Goal: Transaction & Acquisition: Purchase product/service

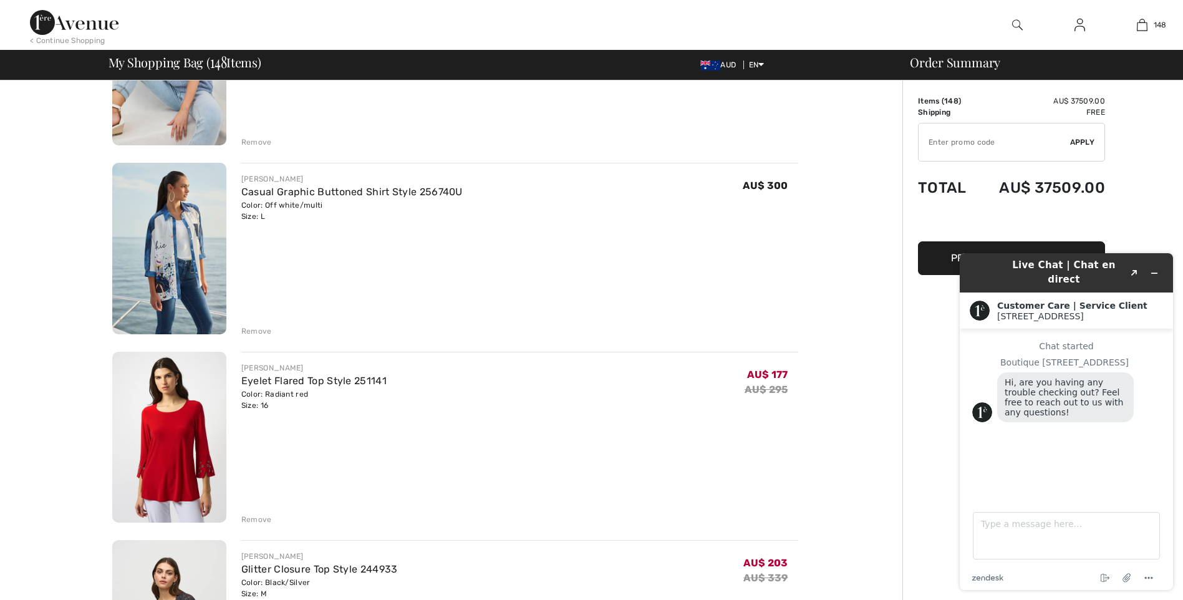
scroll to position [13079, 0]
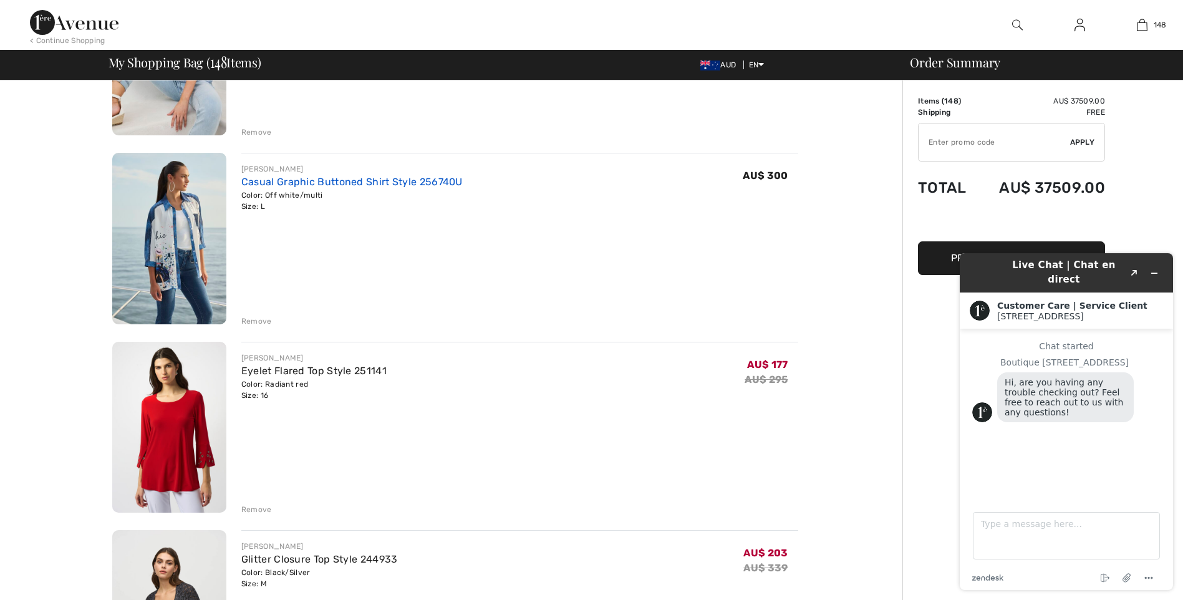
click at [342, 182] on link "Casual Graphic Buttoned Shirt Style 256740U" at bounding box center [351, 182] width 221 height 12
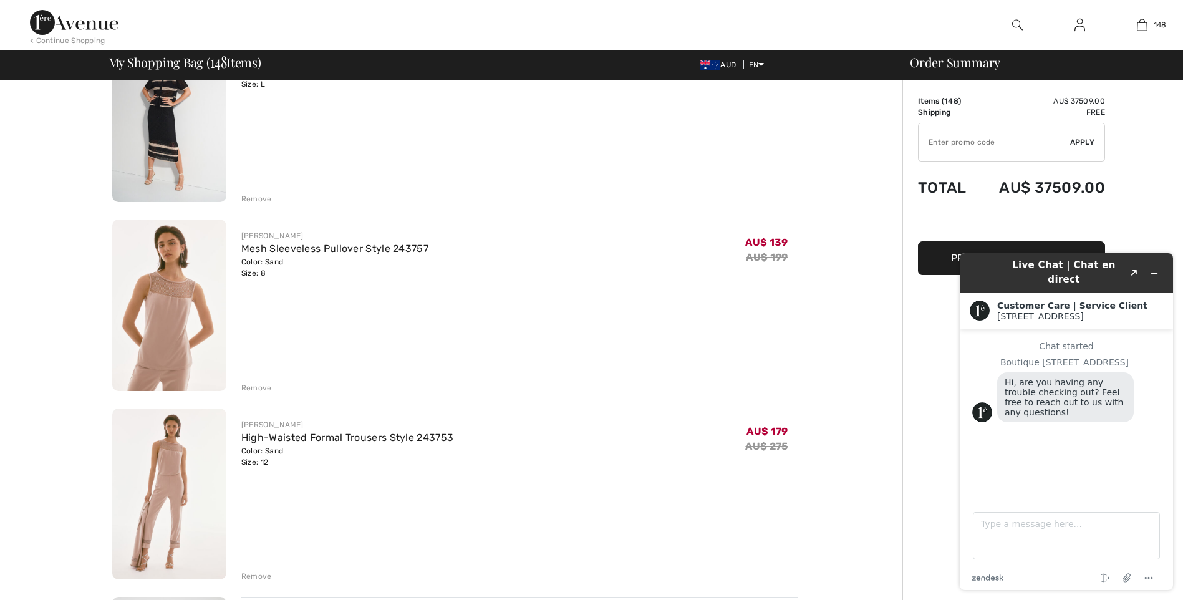
scroll to position [15283, 0]
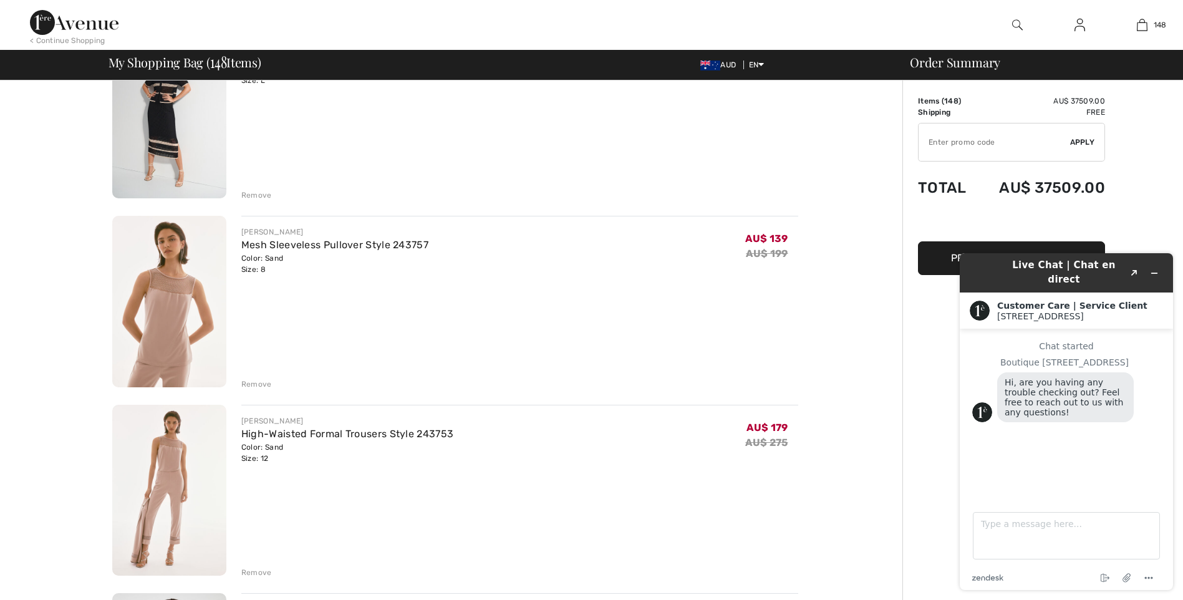
click at [256, 385] on div "Remove" at bounding box center [256, 384] width 31 height 11
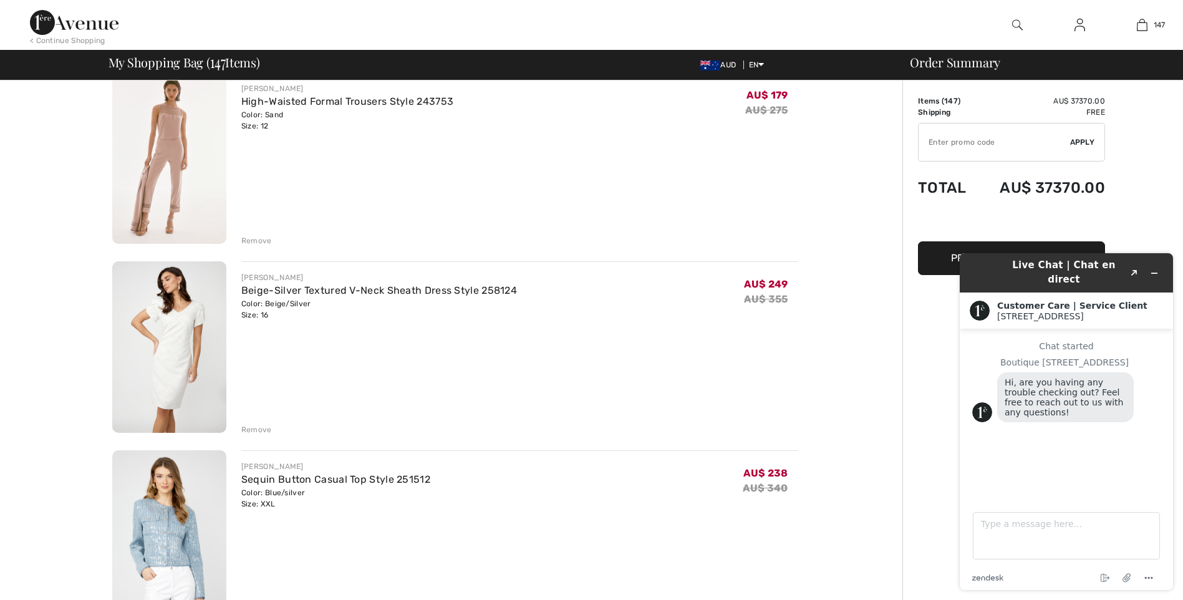
scroll to position [15429, 0]
click at [258, 427] on div "Remove" at bounding box center [256, 427] width 31 height 11
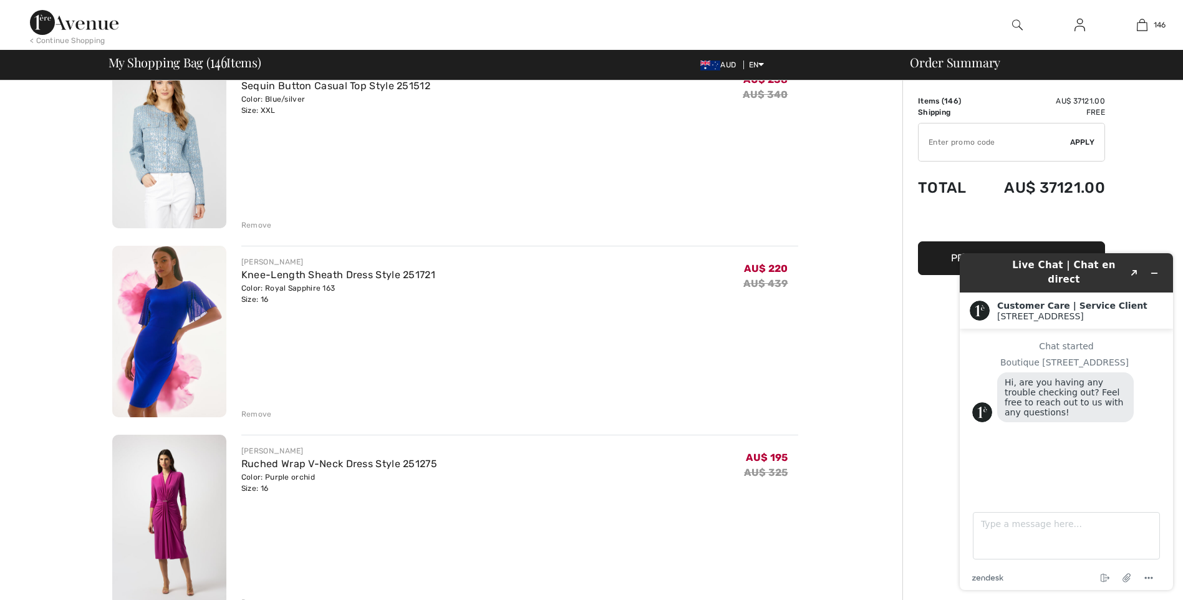
scroll to position [15637, 0]
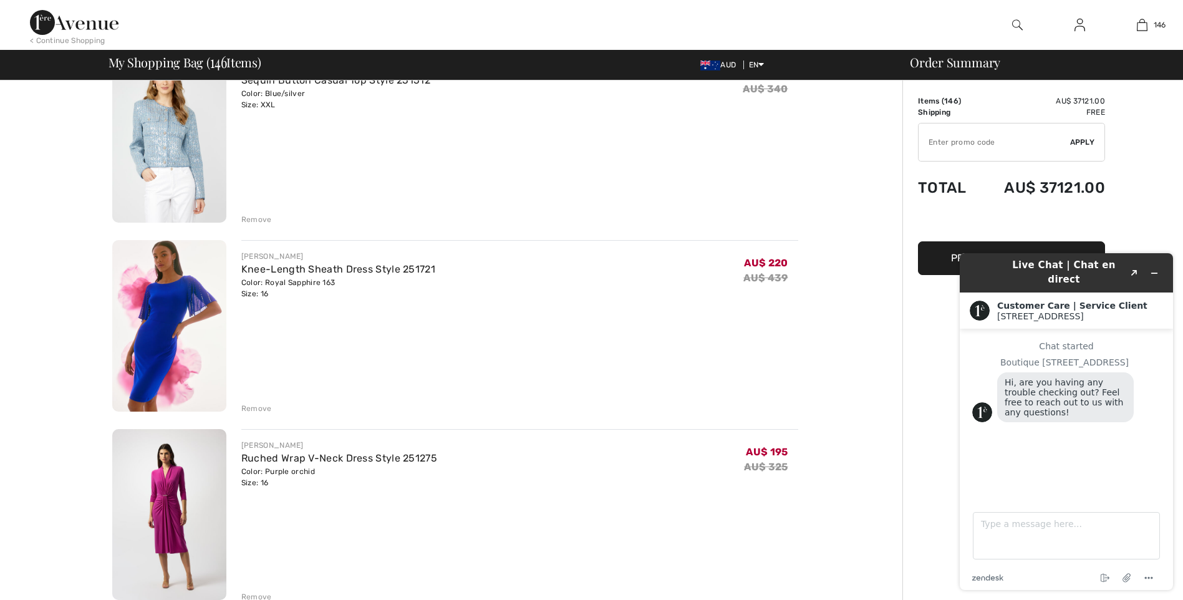
click at [258, 407] on div "Remove" at bounding box center [256, 408] width 31 height 11
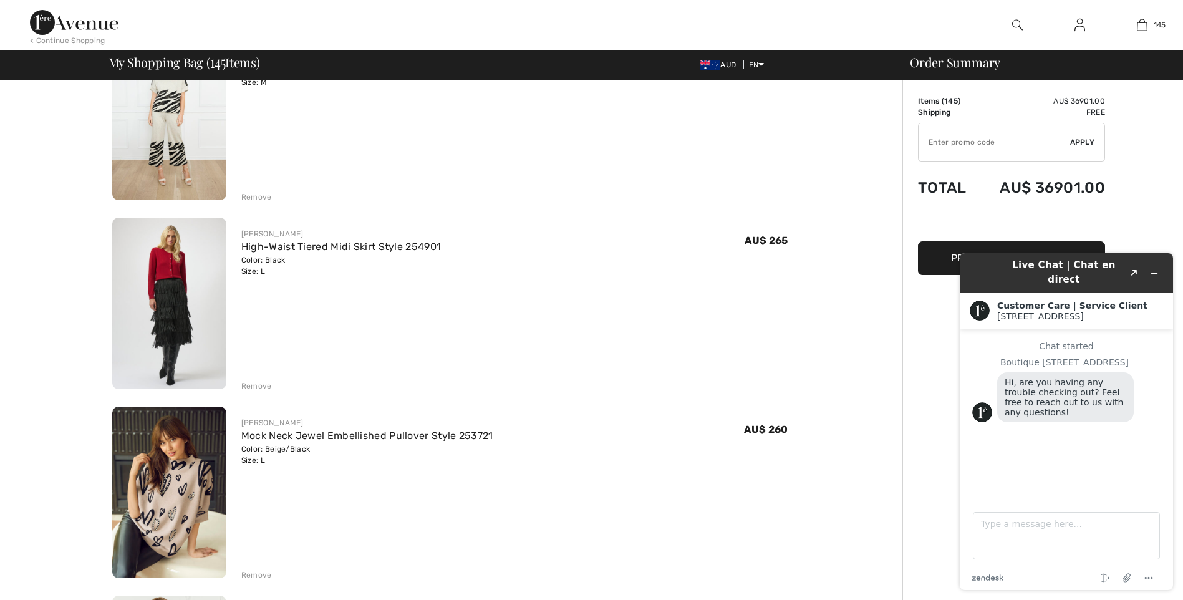
scroll to position [17383, 0]
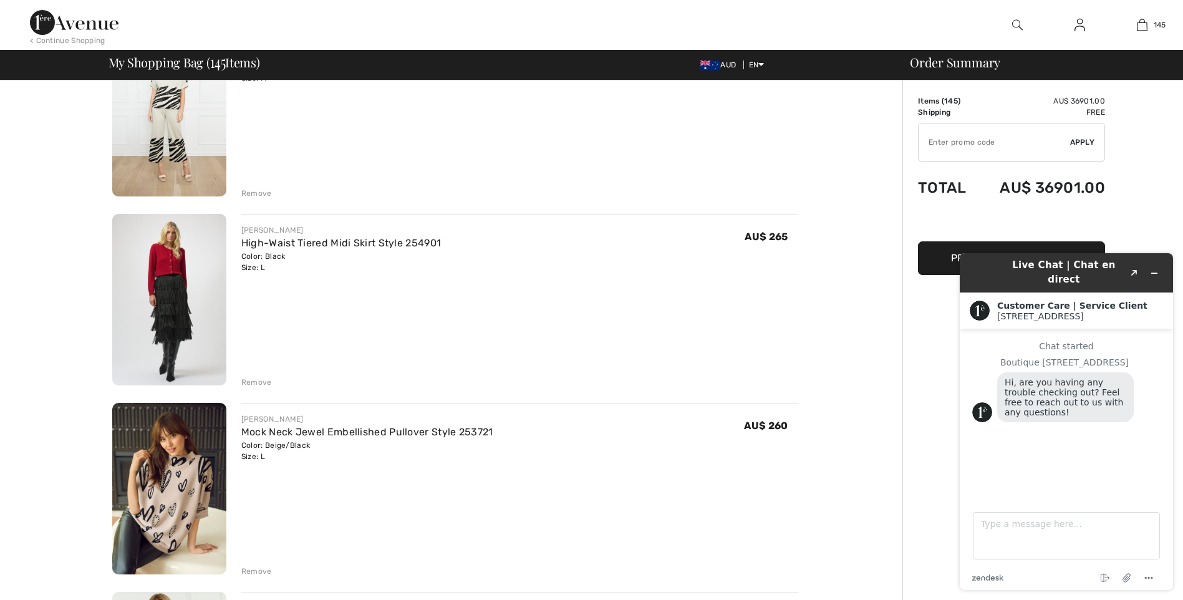
click at [259, 382] on div "Remove" at bounding box center [256, 382] width 31 height 11
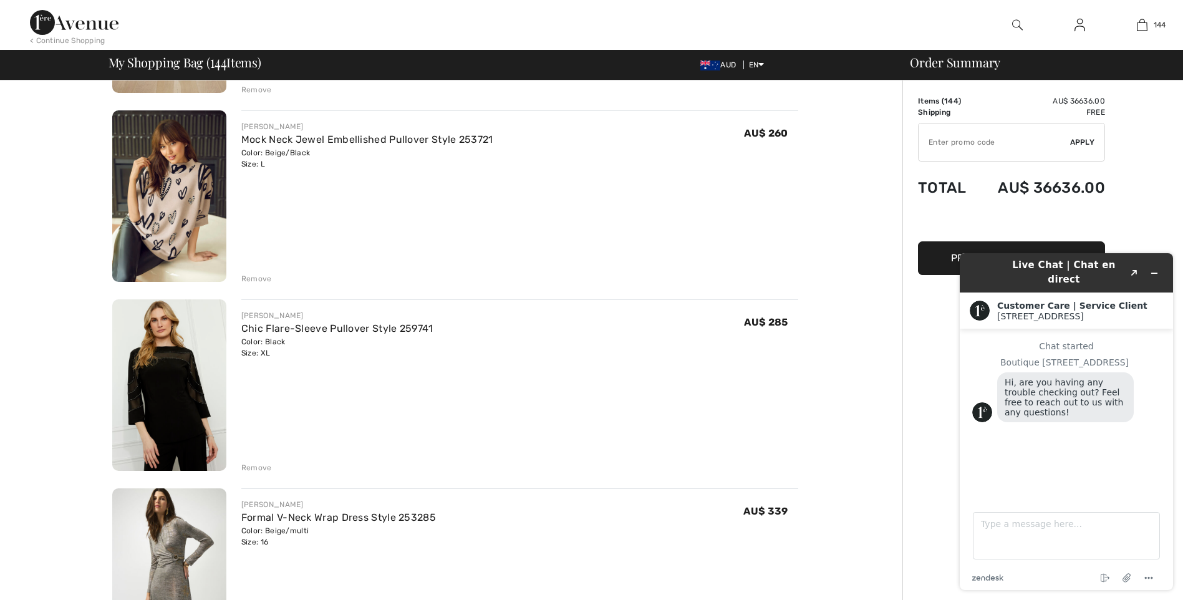
scroll to position [17488, 0]
click at [249, 464] on div "Remove" at bounding box center [256, 467] width 31 height 11
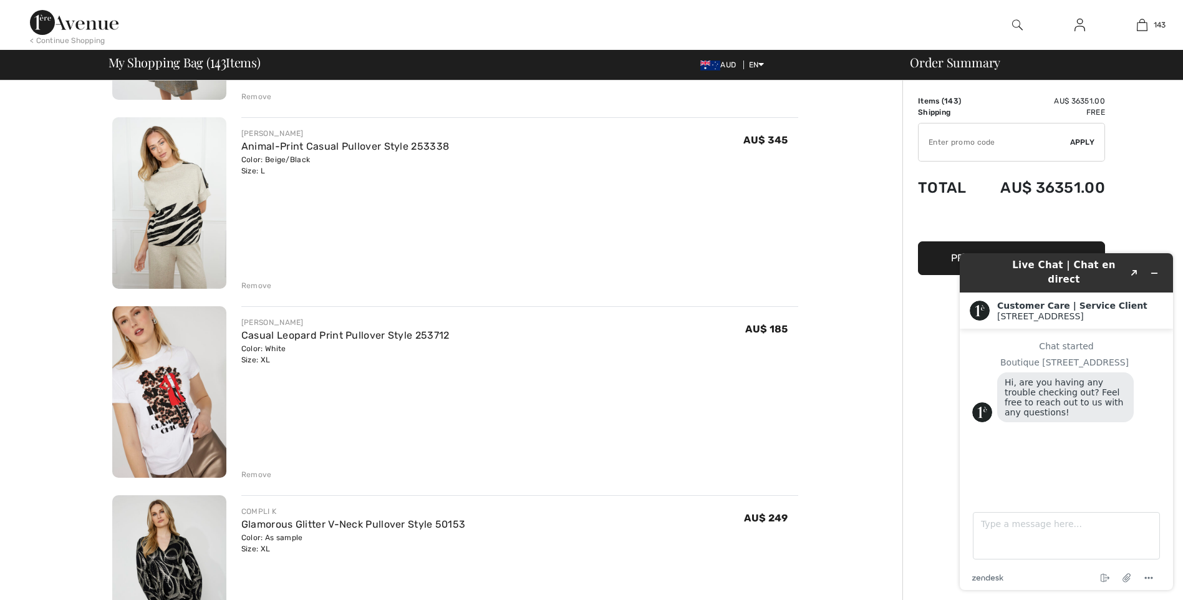
scroll to position [17882, 0]
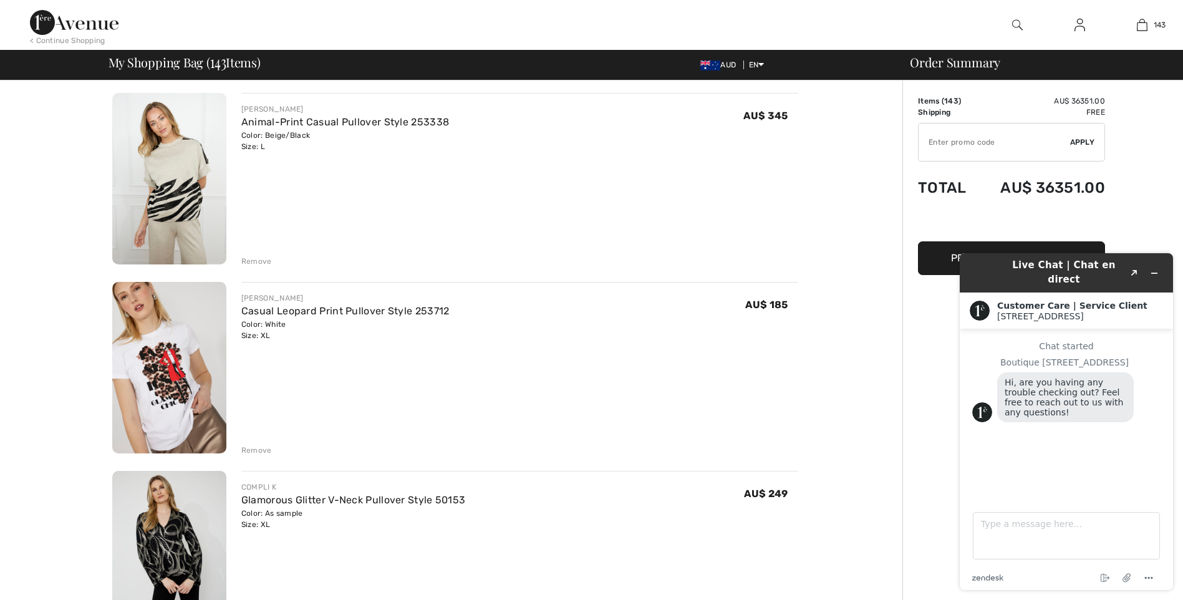
click at [259, 449] on div "Remove" at bounding box center [256, 450] width 31 height 11
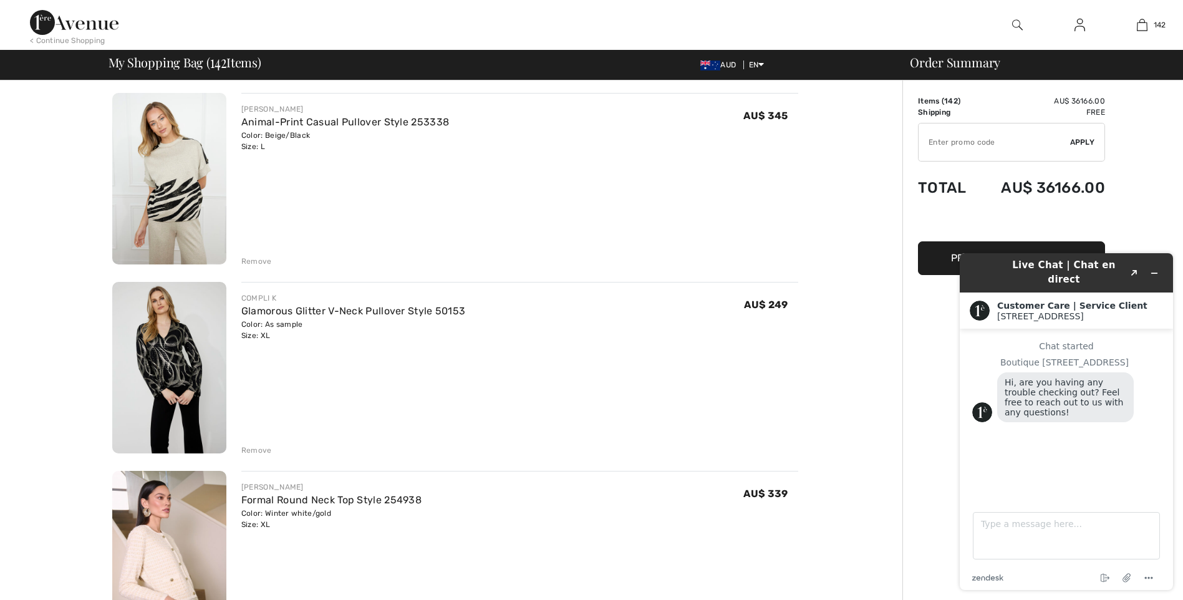
click at [245, 450] on div "Remove" at bounding box center [256, 450] width 31 height 11
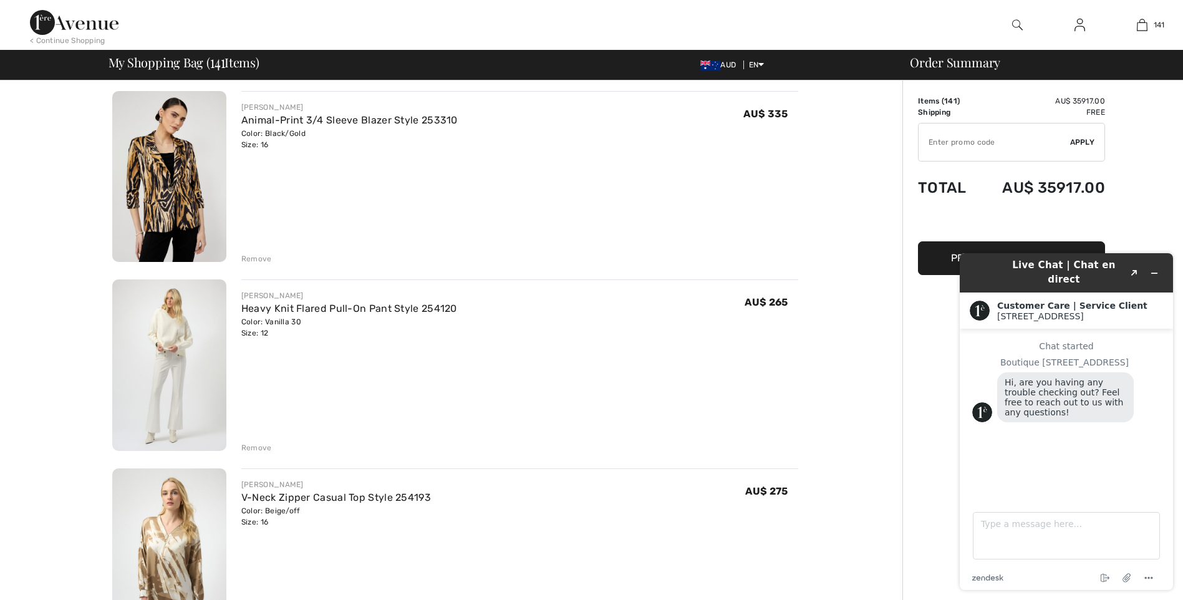
scroll to position [21480, 0]
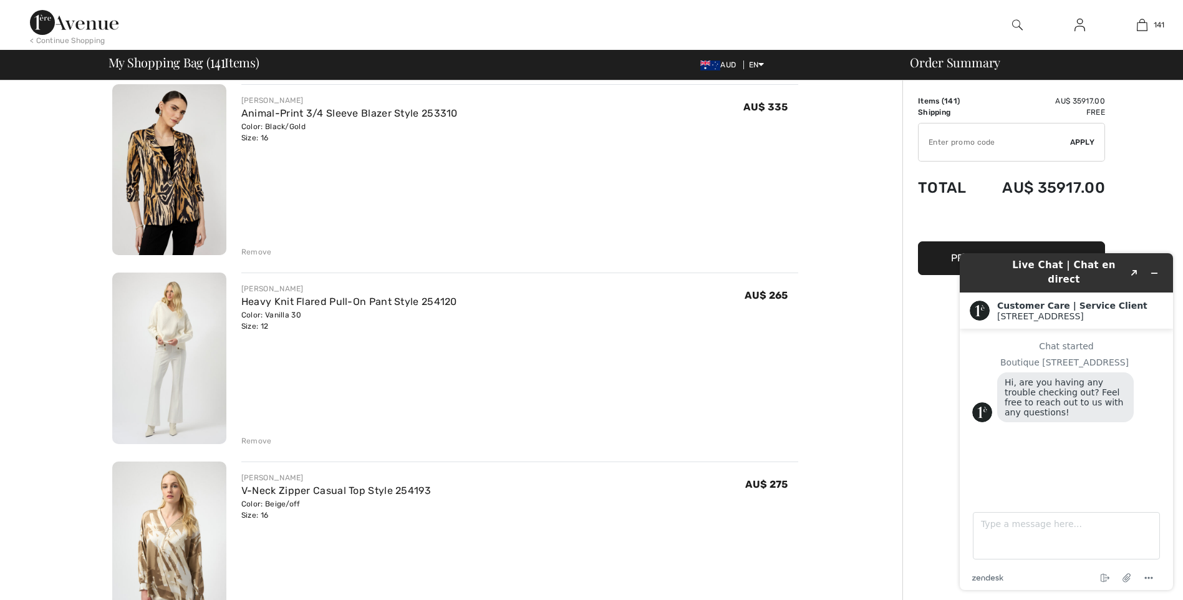
click at [253, 440] on div "Remove" at bounding box center [256, 440] width 31 height 11
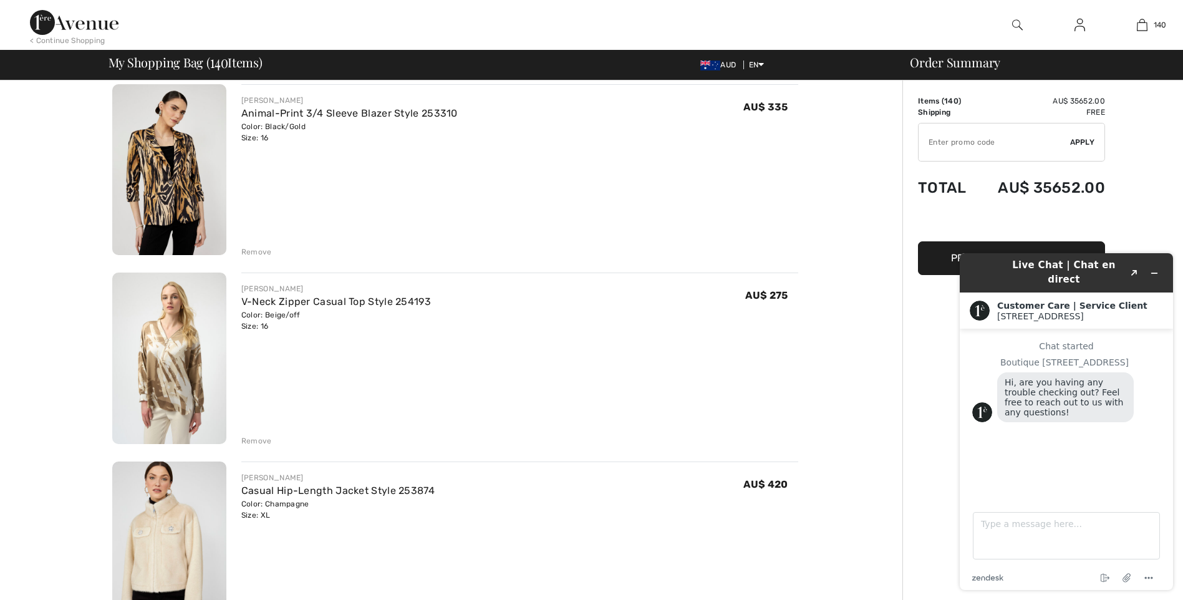
click at [248, 440] on div "Remove" at bounding box center [256, 440] width 31 height 11
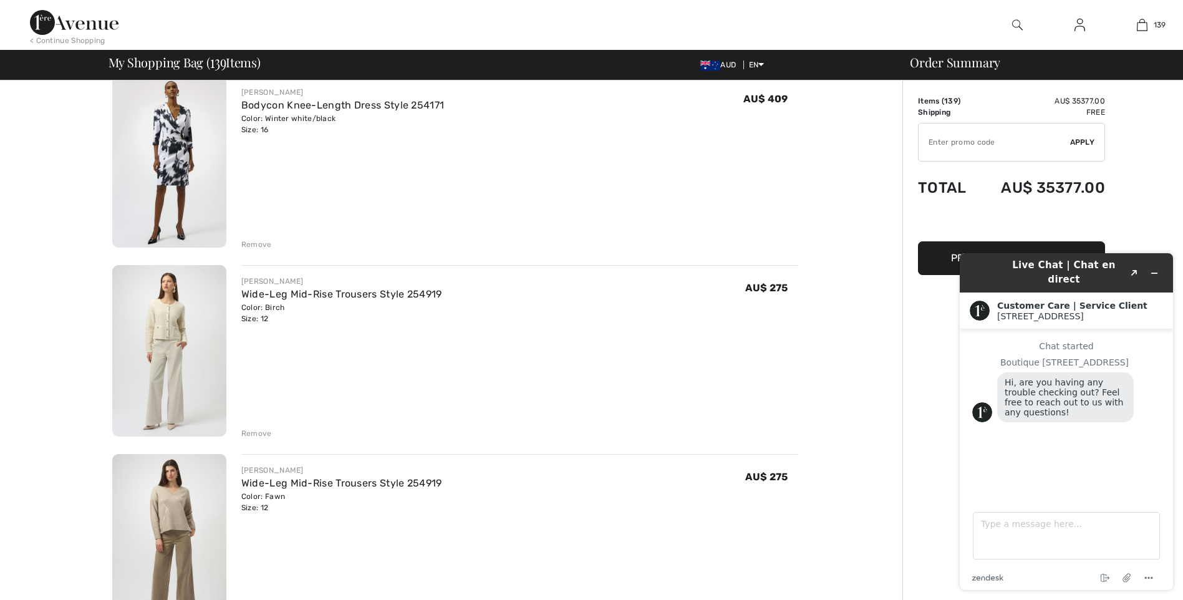
scroll to position [21875, 0]
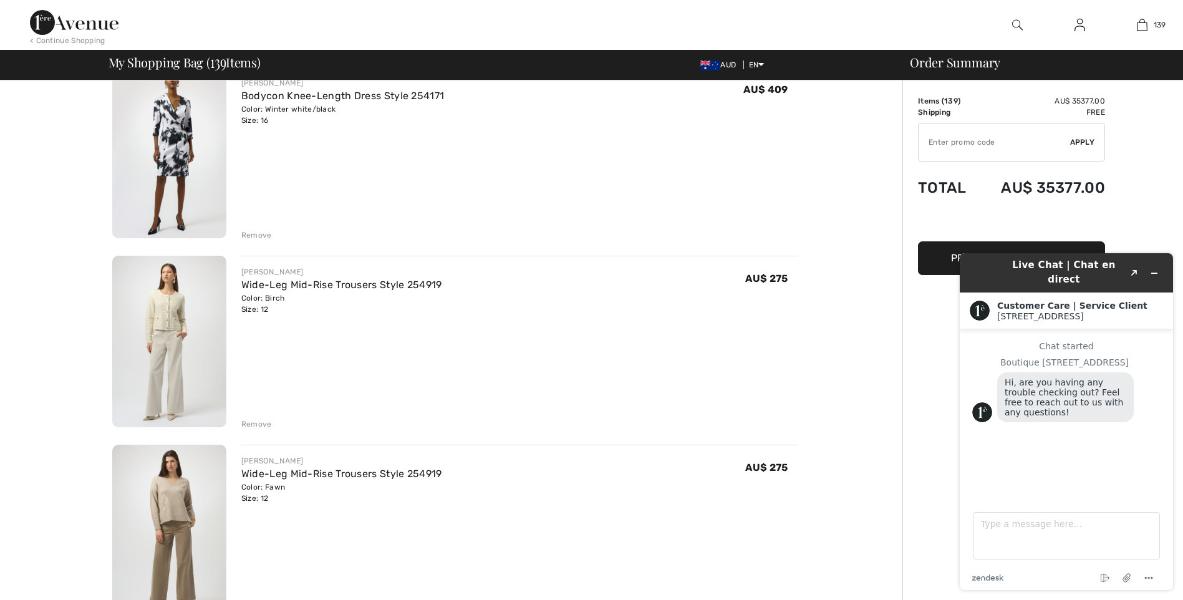
click at [256, 423] on div "Remove" at bounding box center [256, 424] width 31 height 11
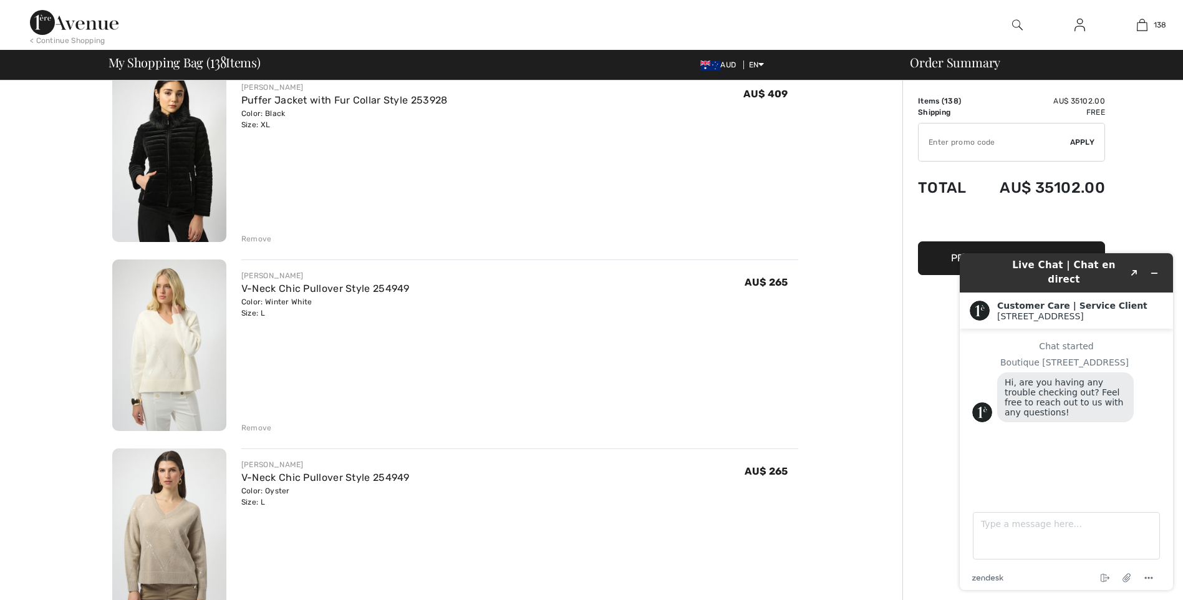
scroll to position [22249, 0]
click at [257, 426] on div "Remove" at bounding box center [256, 427] width 31 height 11
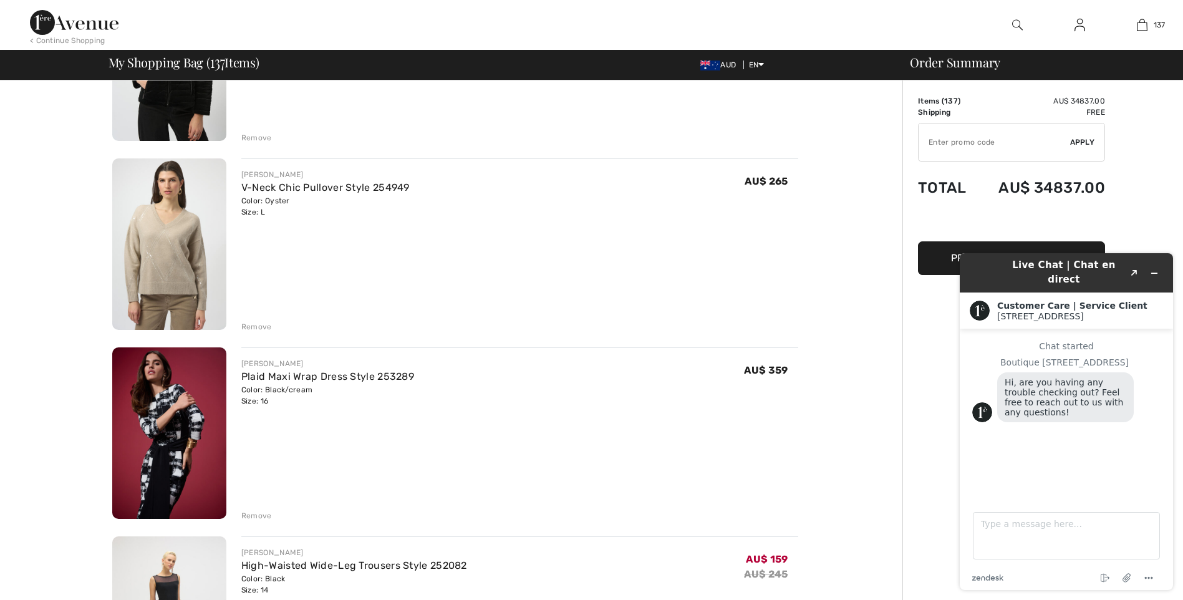
scroll to position [22394, 0]
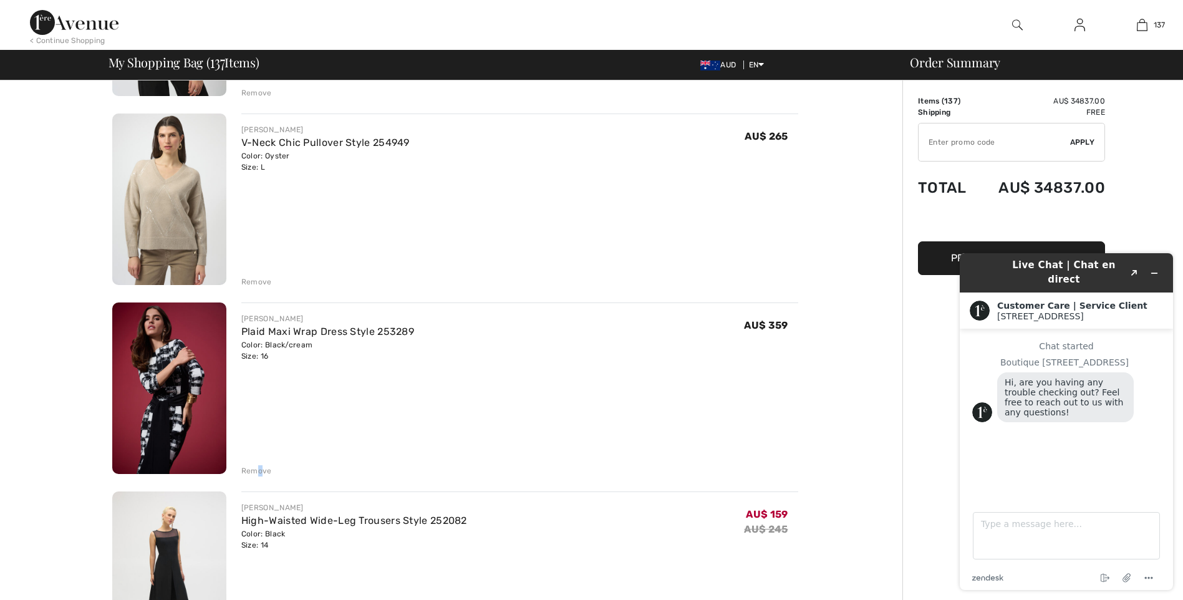
click at [260, 470] on div "Remove" at bounding box center [256, 470] width 31 height 11
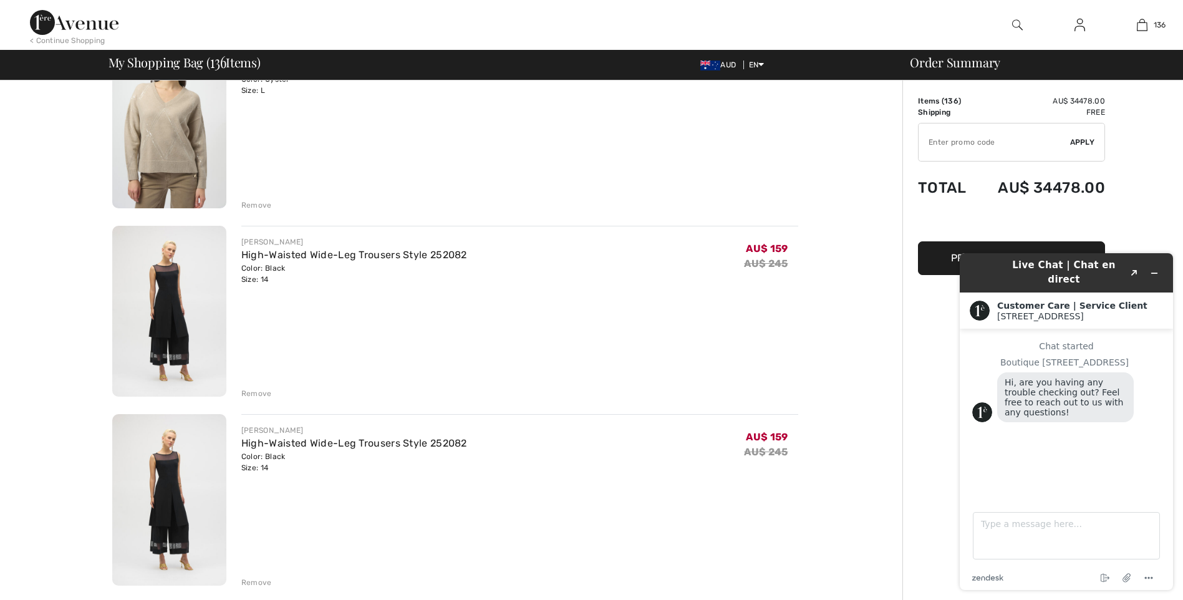
scroll to position [22478, 0]
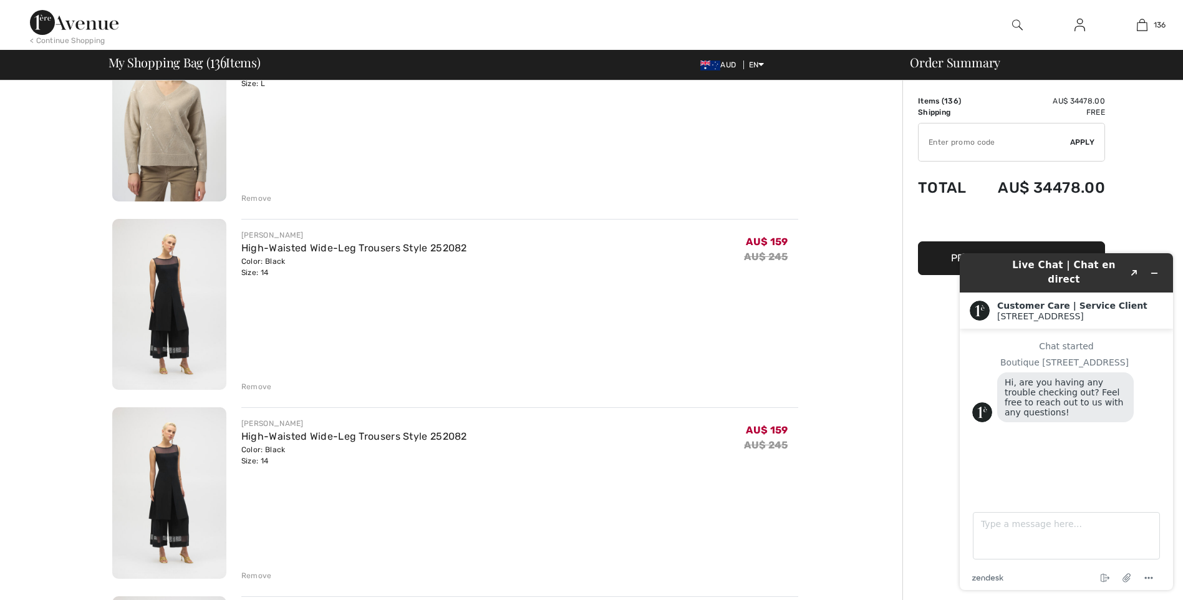
click at [258, 575] on div "Remove" at bounding box center [256, 575] width 31 height 11
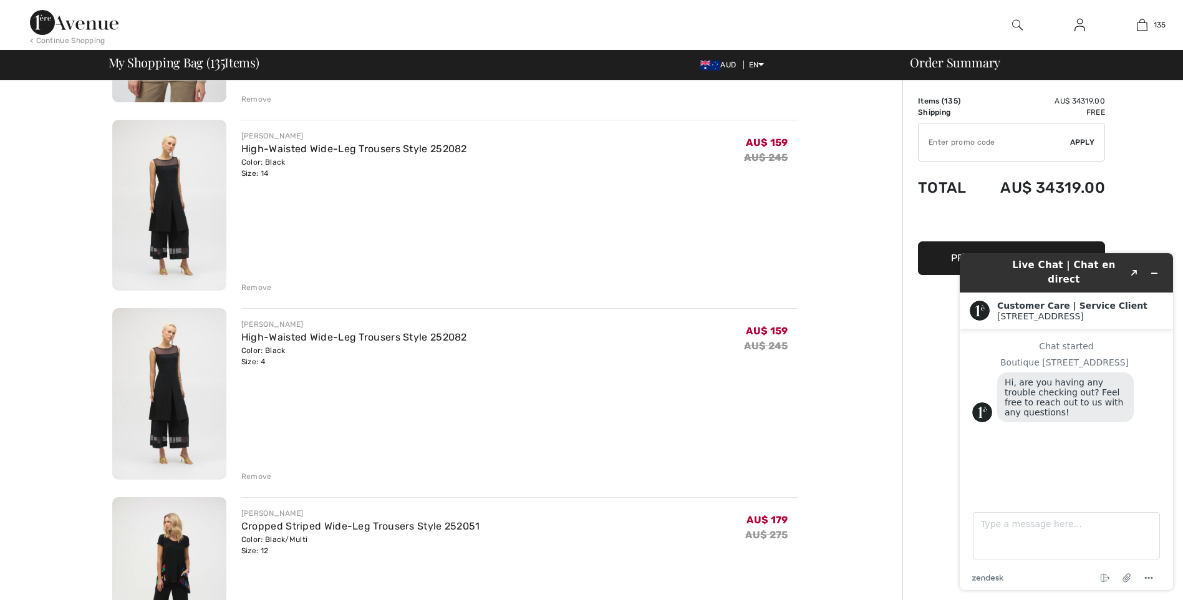
scroll to position [22581, 0]
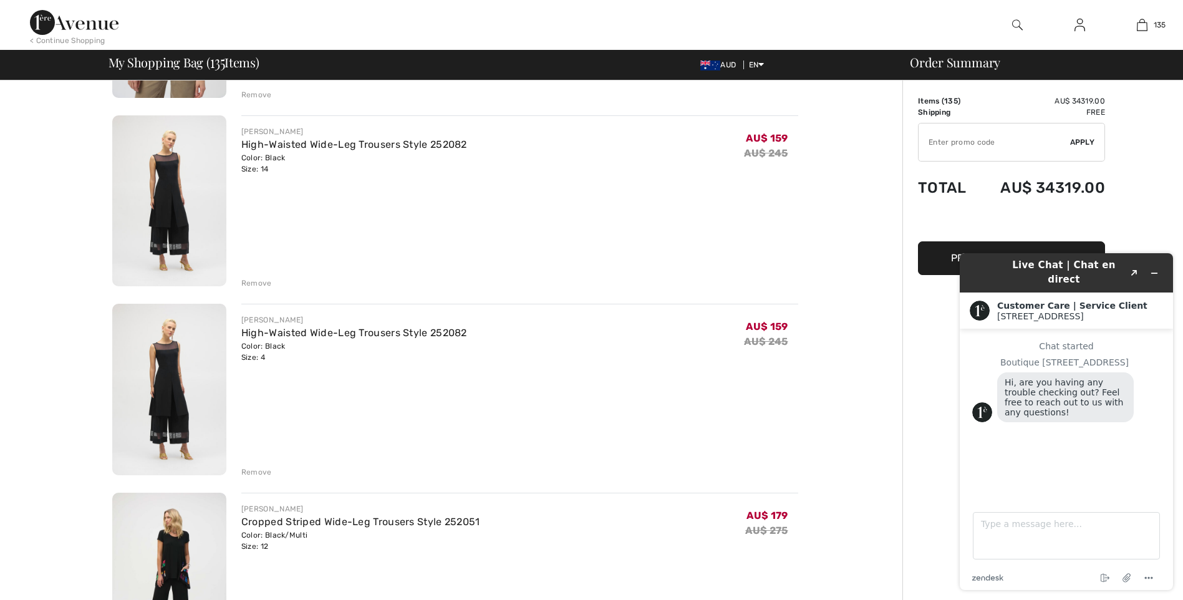
click at [251, 472] on div "Remove" at bounding box center [256, 472] width 31 height 11
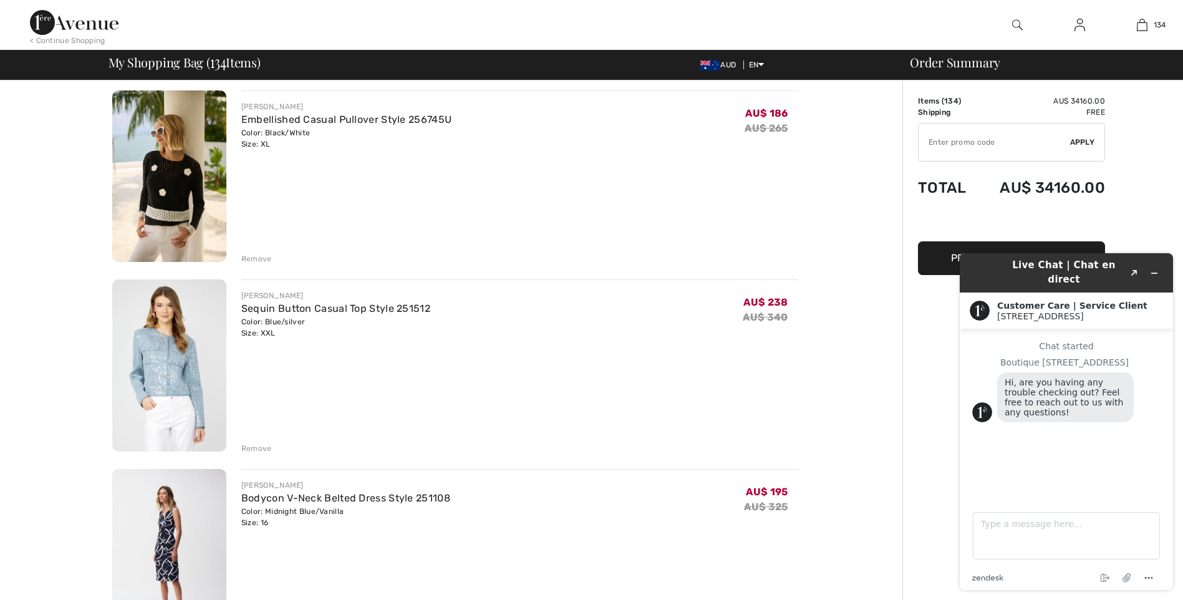
scroll to position [24120, 0]
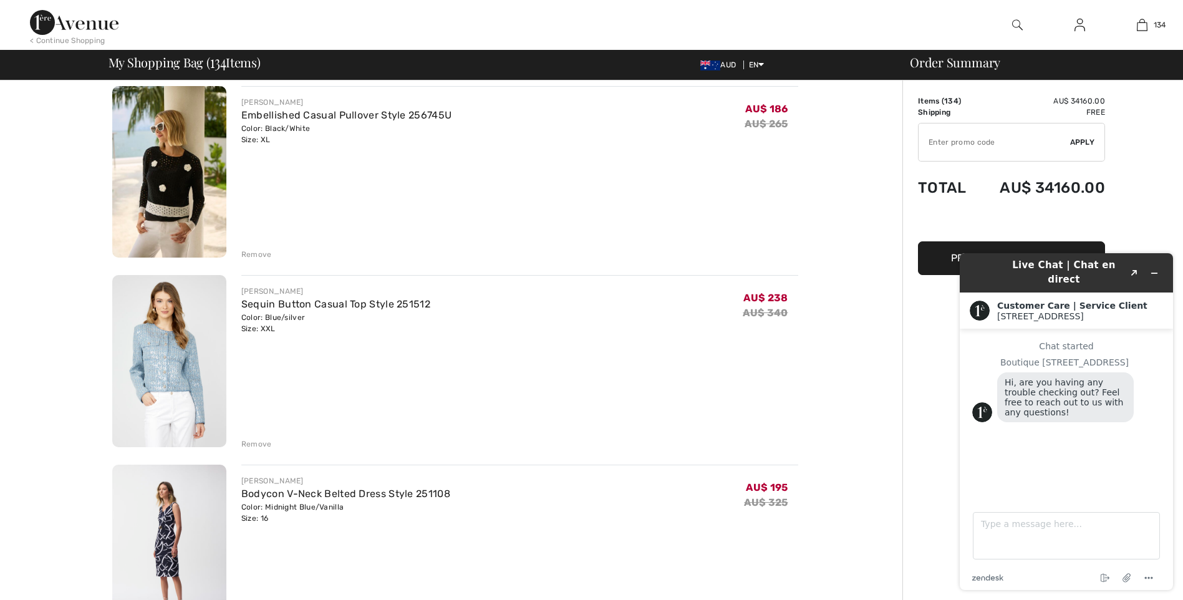
click at [256, 444] on div "Remove" at bounding box center [256, 444] width 31 height 11
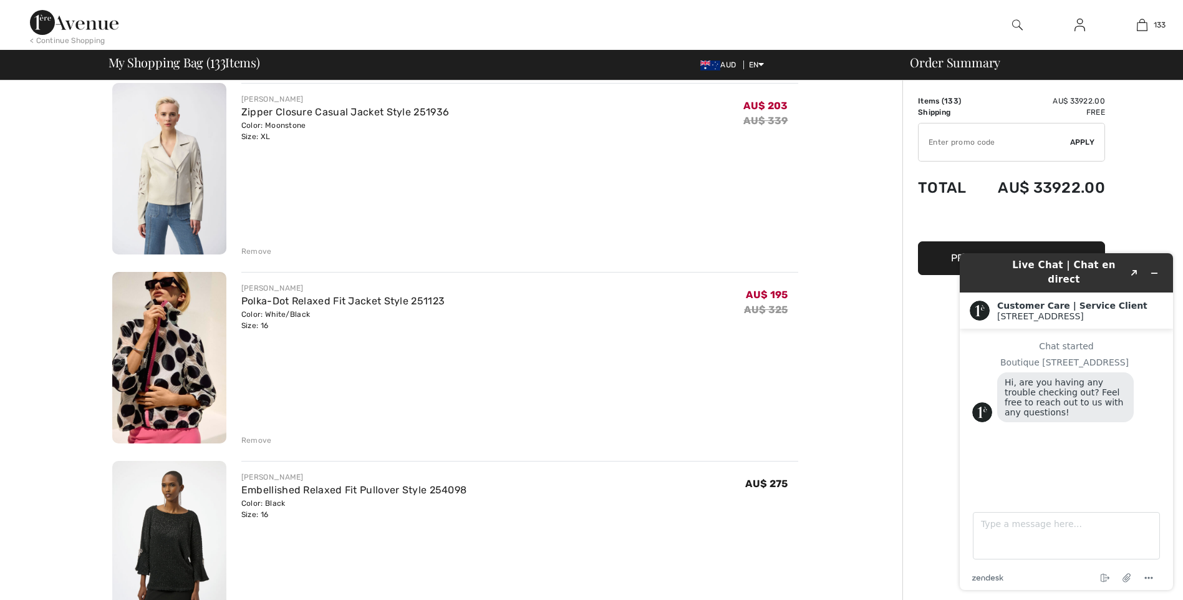
scroll to position [24515, 0]
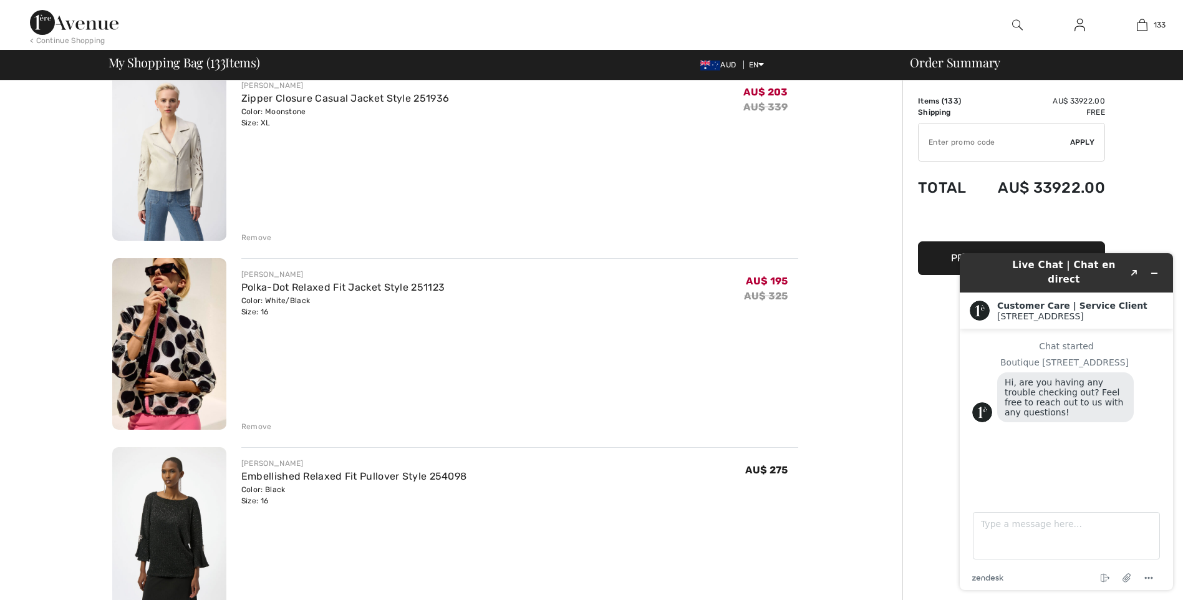
click at [248, 426] on div "Remove" at bounding box center [256, 426] width 31 height 11
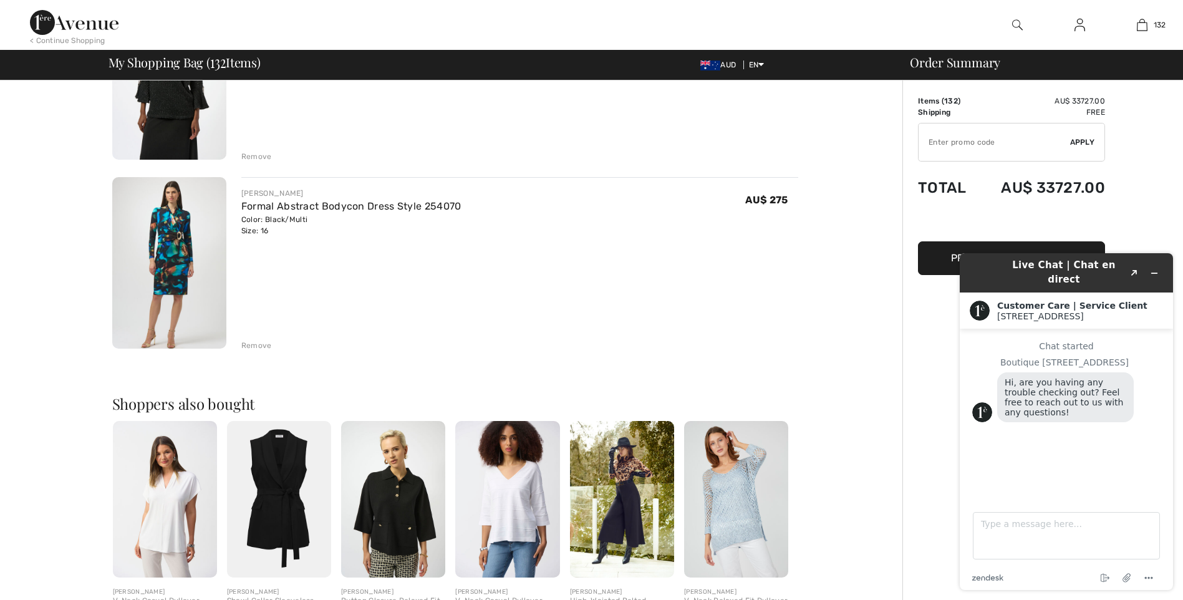
scroll to position [24786, 0]
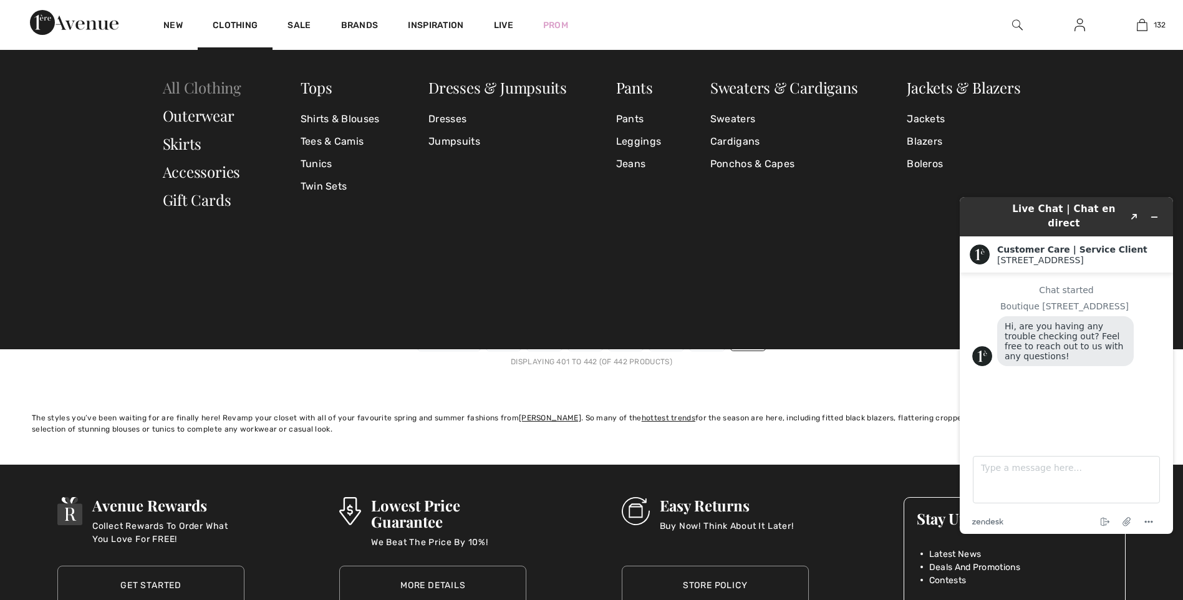
click at [214, 90] on link "All Clothing" at bounding box center [202, 87] width 79 height 20
